Goal: Task Accomplishment & Management: Use online tool/utility

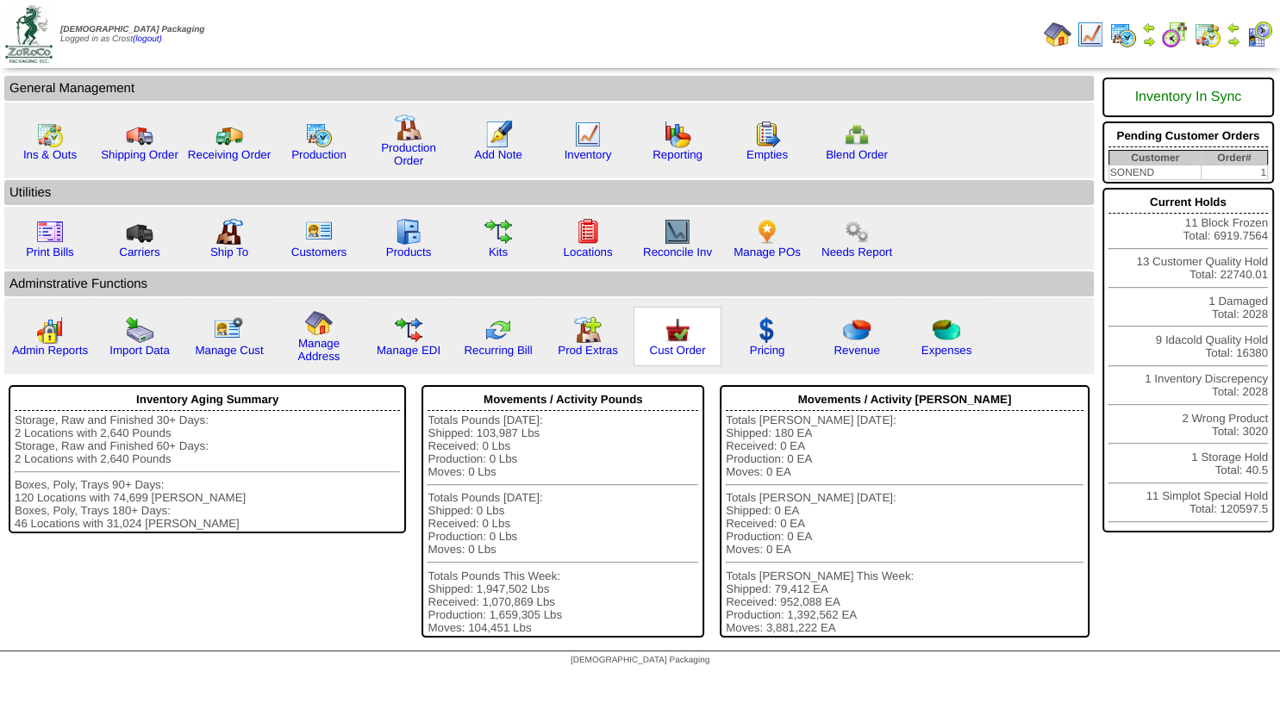
click at [687, 344] on img at bounding box center [678, 330] width 28 height 28
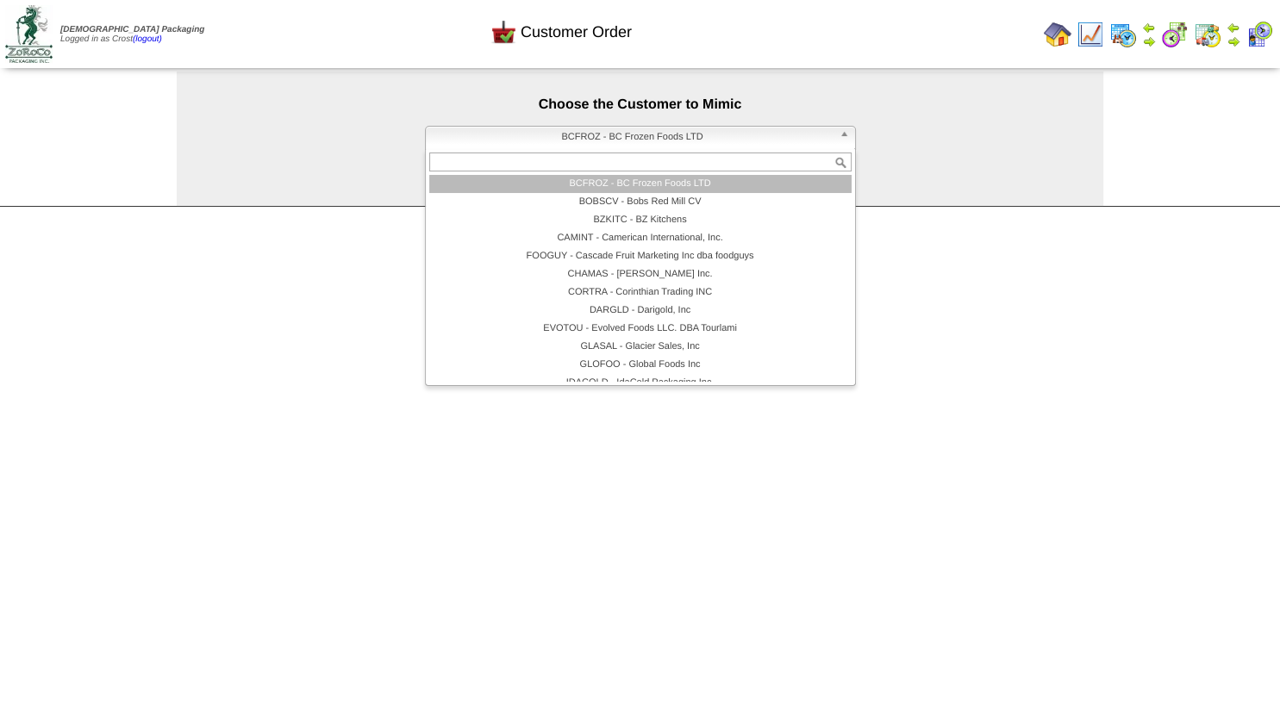
click at [527, 147] on span "BCFROZ - BC Frozen Foods LTD" at bounding box center [633, 137] width 400 height 21
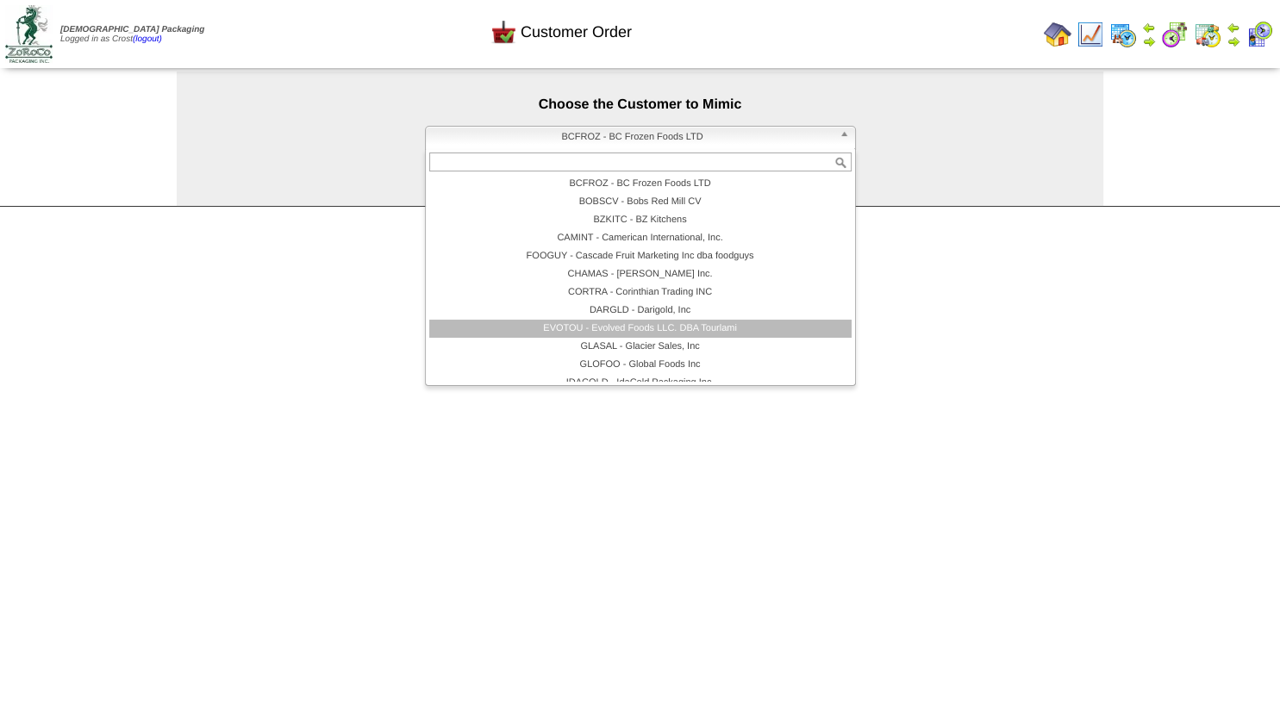
click at [628, 326] on li "EVOTOU - Evolved Foods LLC. DBA Tourlami" at bounding box center [640, 329] width 422 height 18
click at [597, 138] on span "EVOTOU - Evolved Foods LLC. DBA Tourlami" at bounding box center [633, 137] width 400 height 21
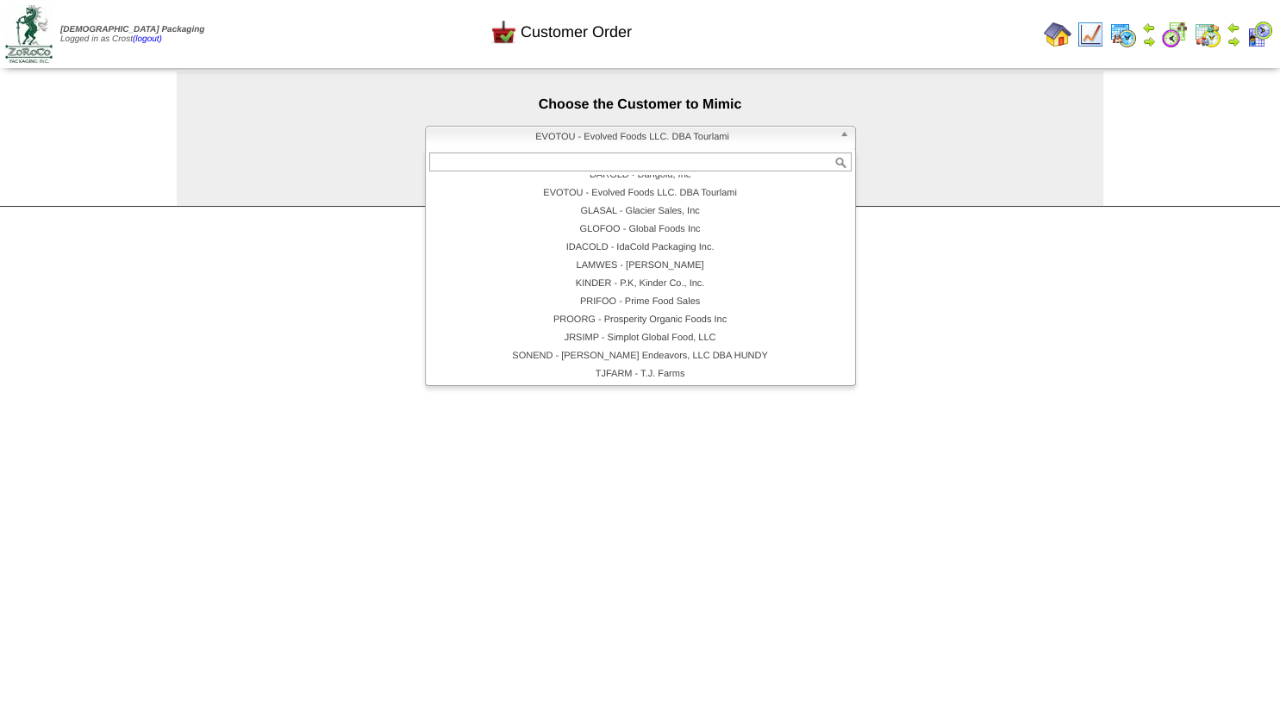
scroll to position [137, 0]
click at [708, 355] on li "SONEND - Sonny Endeavors, LLC DBA HUNDY" at bounding box center [640, 355] width 422 height 18
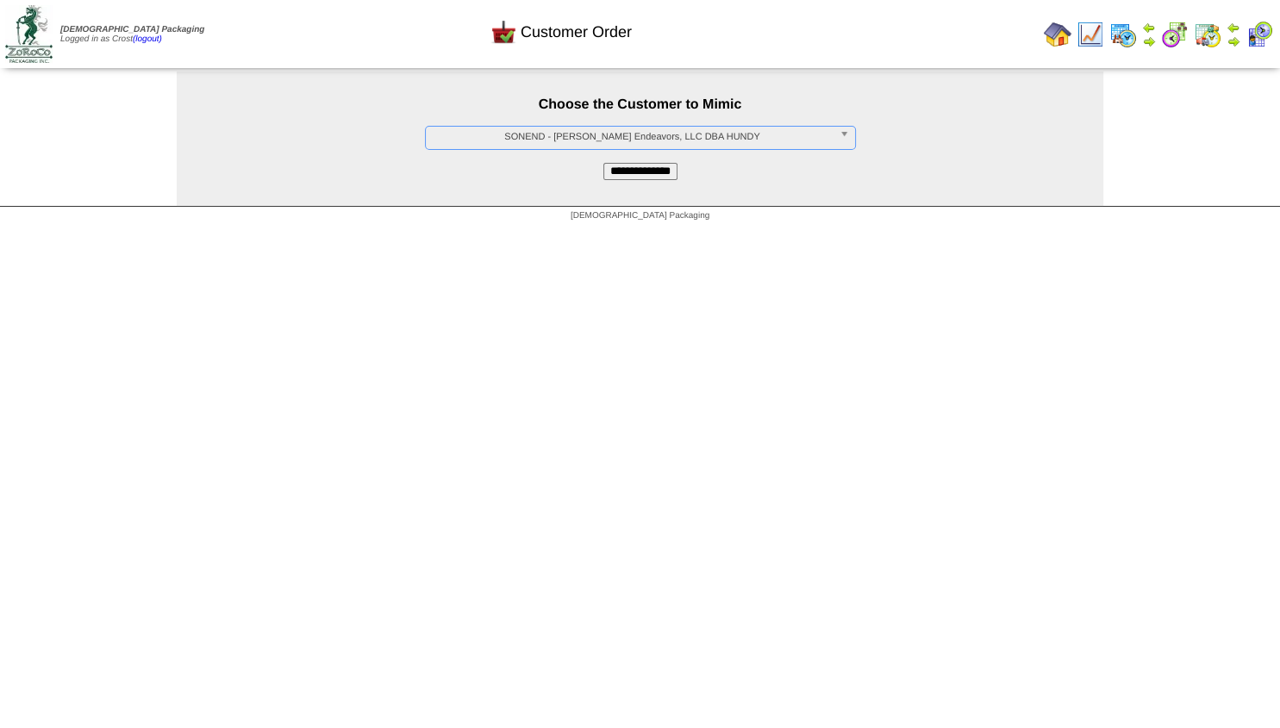
click at [623, 172] on input "**********" at bounding box center [640, 171] width 74 height 17
